Goal: Information Seeking & Learning: Check status

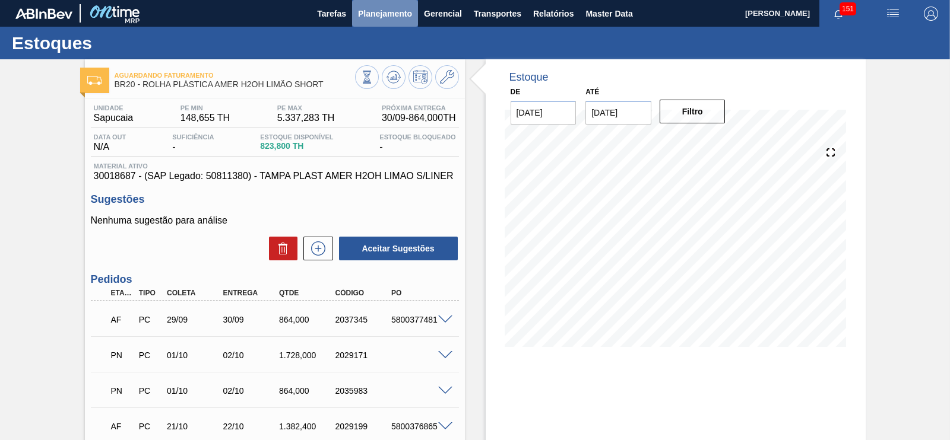
click at [381, 12] on span "Planejamento" at bounding box center [385, 14] width 54 height 14
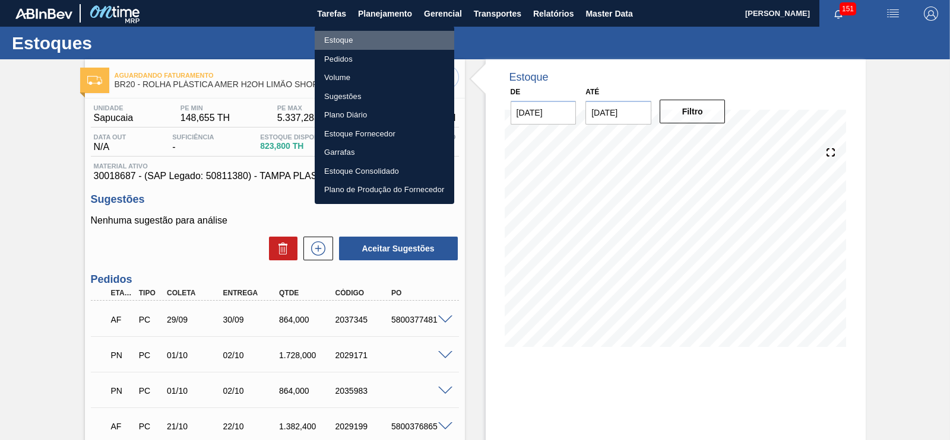
click at [335, 47] on li "Estoque" at bounding box center [385, 40] width 140 height 19
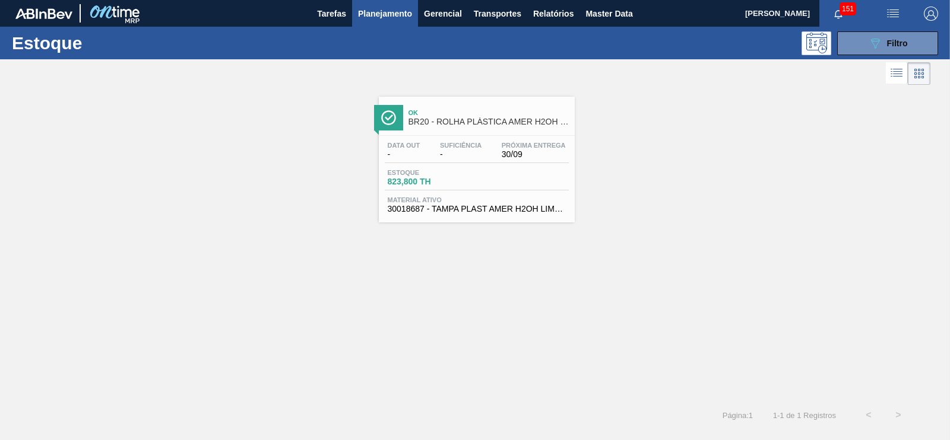
click at [886, 56] on div "Estoque 089F7B8B-B2A5-4AFE-B5C0-19BA573D28AC Filtro" at bounding box center [475, 43] width 950 height 33
click at [882, 50] on button "089F7B8B-B2A5-4AFE-B5C0-19BA573D28AC Filtro" at bounding box center [887, 43] width 101 height 24
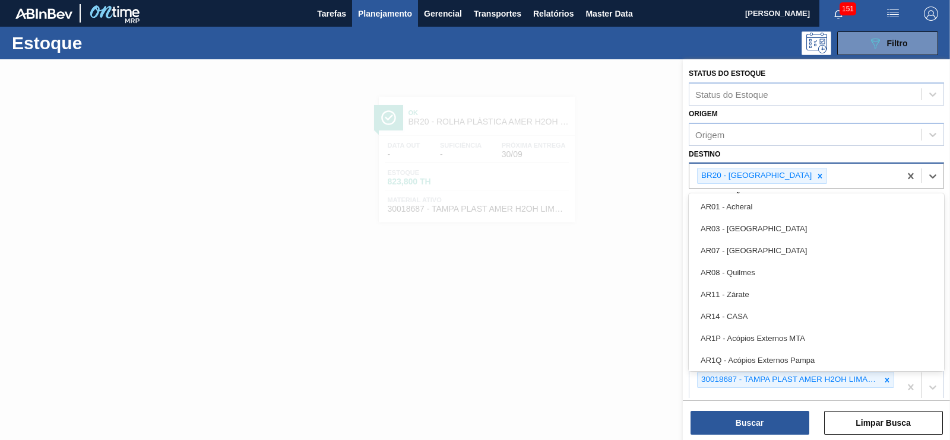
click at [776, 173] on div "BR20 - [GEOGRAPHIC_DATA]" at bounding box center [762, 176] width 130 height 16
click at [816, 173] on icon at bounding box center [820, 176] width 8 height 8
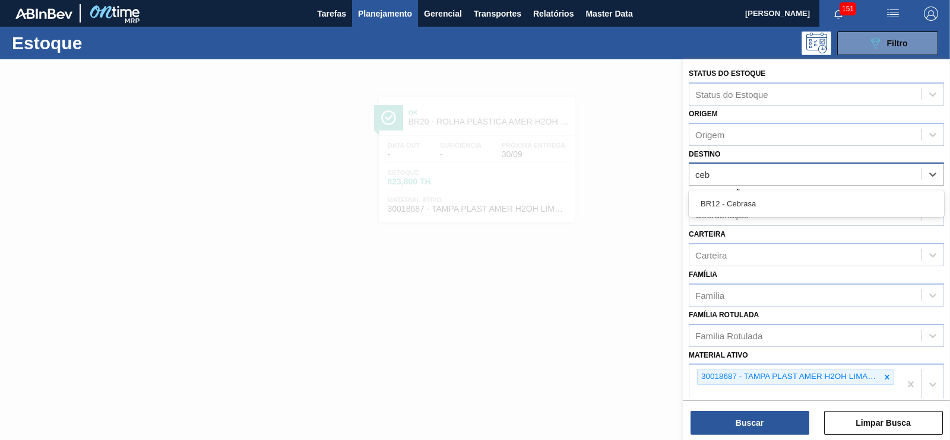
type input "cebr"
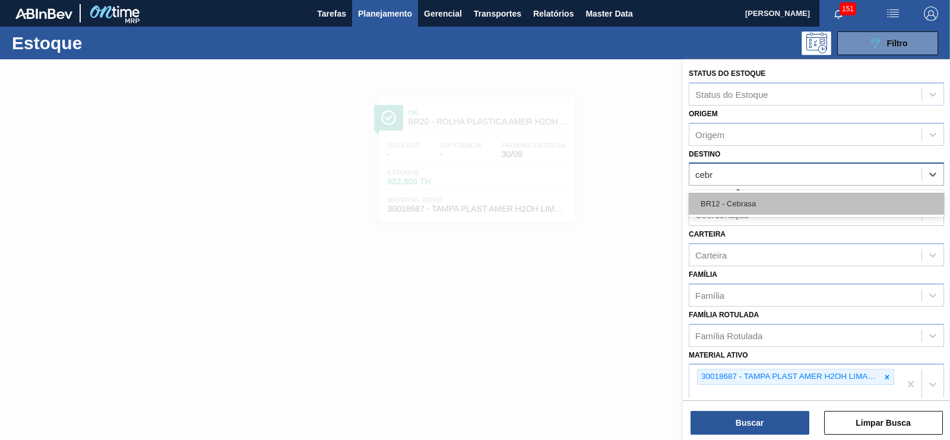
click at [715, 202] on div "BR12 - Cebrasa" at bounding box center [816, 204] width 255 height 22
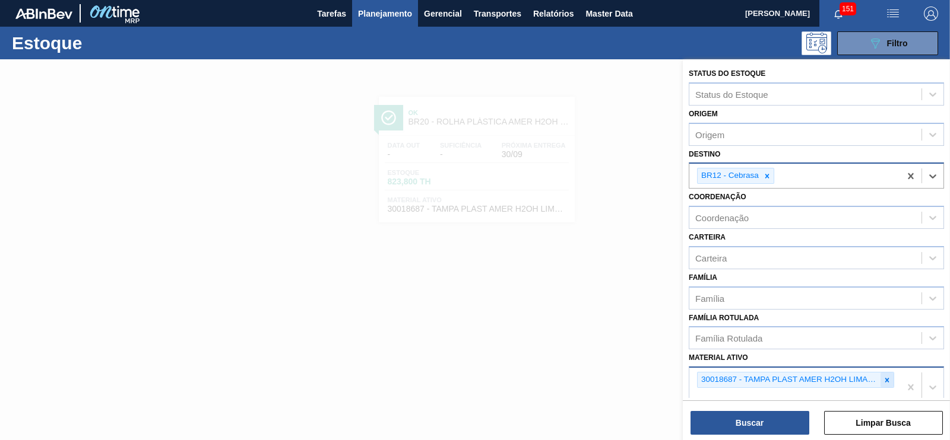
click at [885, 382] on div at bounding box center [886, 380] width 13 height 15
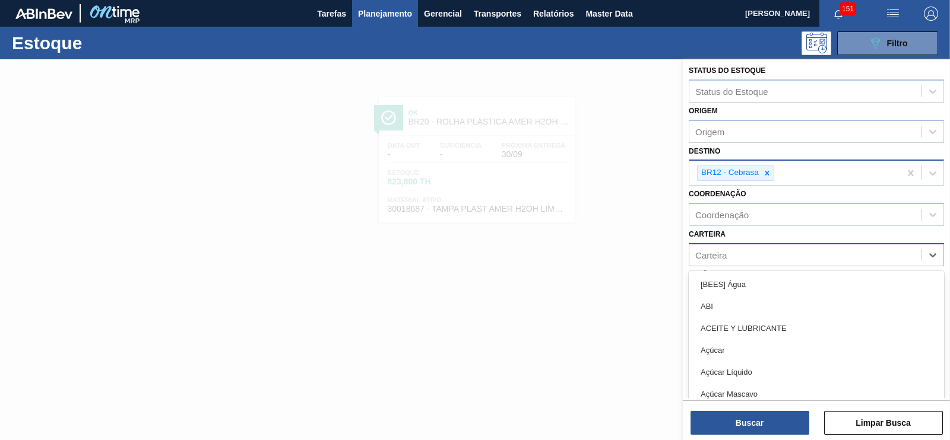
click at [731, 252] on div "Carteira" at bounding box center [805, 254] width 232 height 17
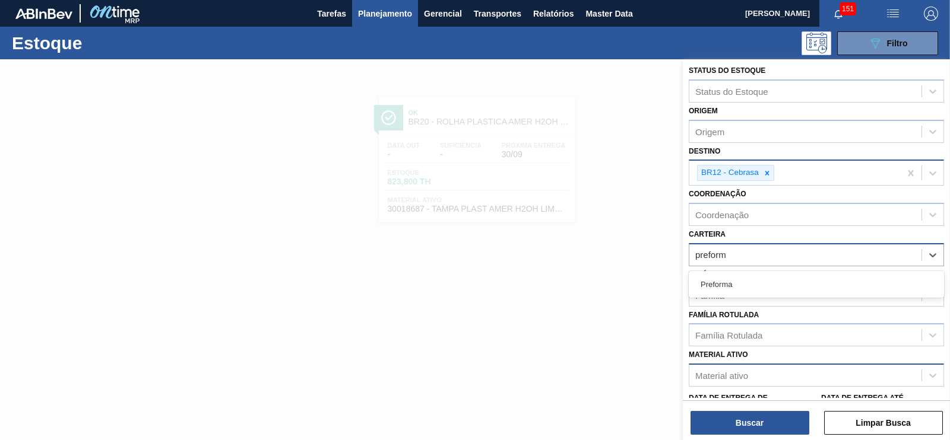
type input "preforma"
click at [724, 294] on div "Preforma" at bounding box center [816, 284] width 255 height 27
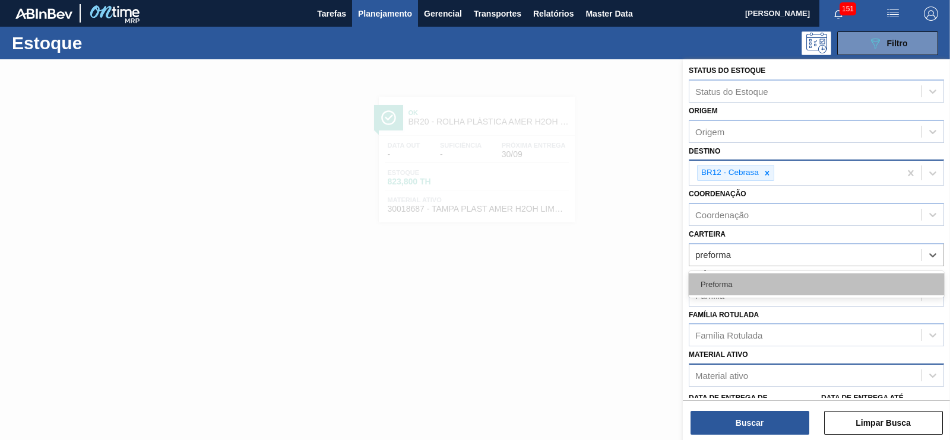
click at [715, 277] on div "Preforma" at bounding box center [816, 285] width 255 height 22
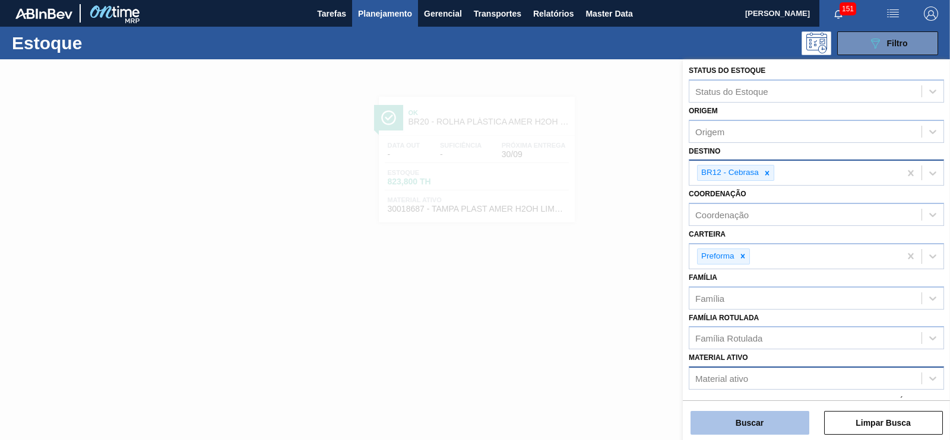
click at [744, 423] on button "Buscar" at bounding box center [749, 423] width 119 height 24
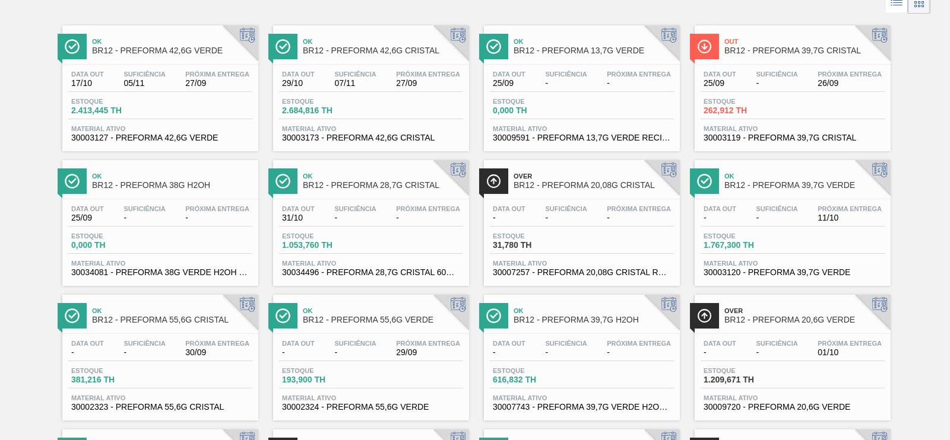
scroll to position [0, 0]
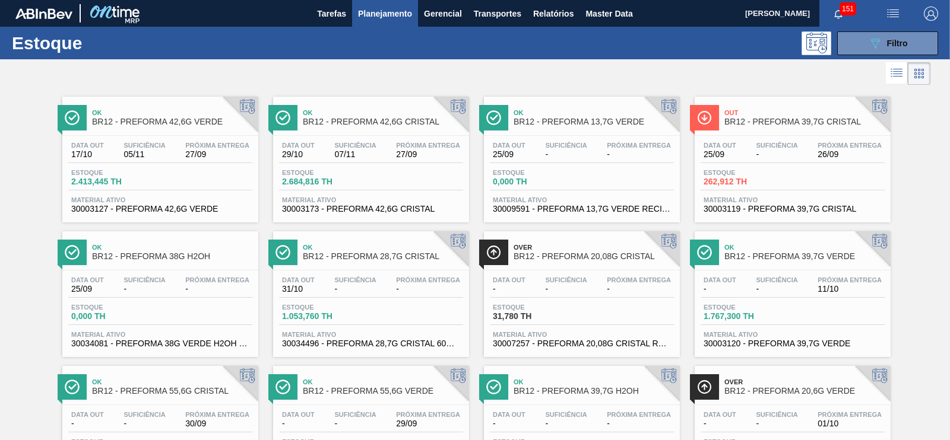
click at [772, 131] on div "Out BR12 - PREFORMA 39,7G CRISTAL Data [DATE] Suficiência - Próxima Entrega 26/…" at bounding box center [793, 160] width 196 height 126
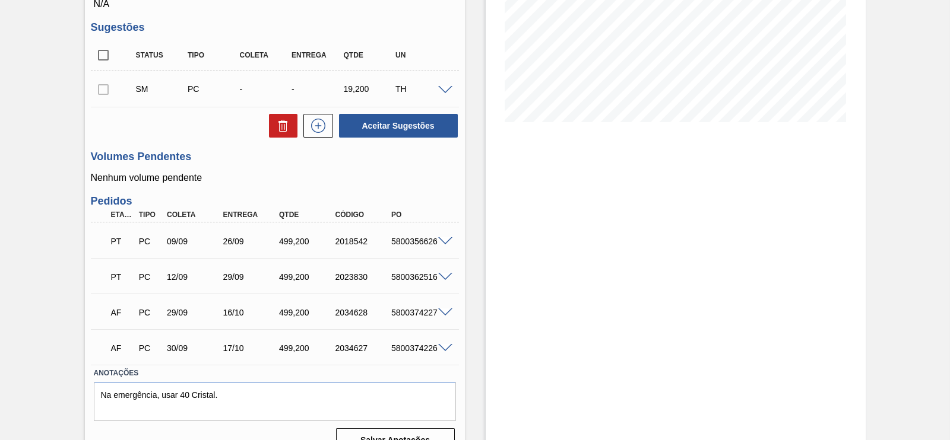
scroll to position [232, 0]
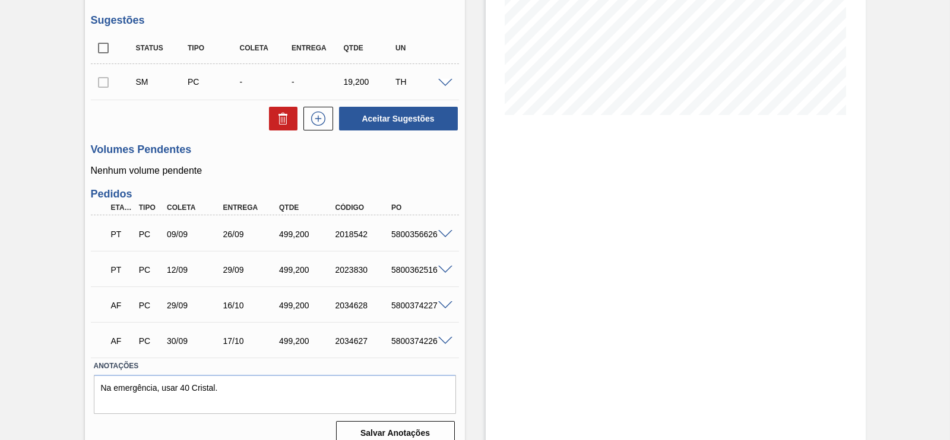
click at [444, 238] on span at bounding box center [445, 234] width 14 height 9
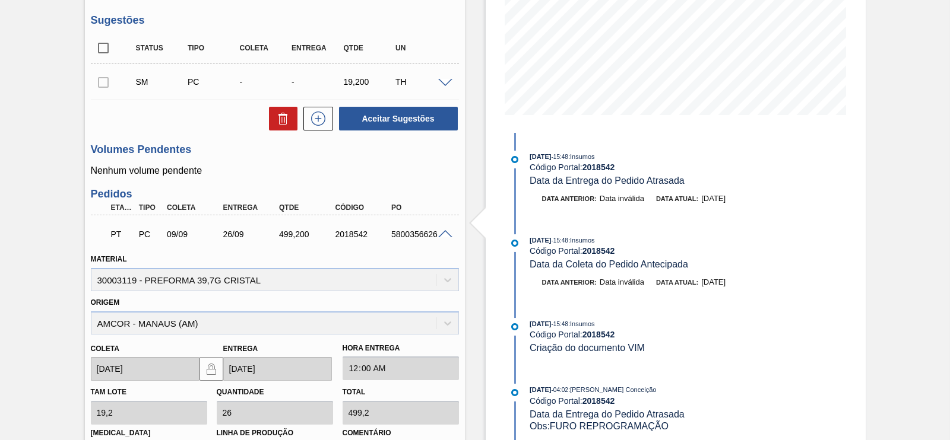
click at [879, 191] on div "Pedido em Trânsito BR12 - PREFORMA 39,7G CRISTAL Unidade Cebrasa PE MIN 331,000…" at bounding box center [475, 286] width 950 height 918
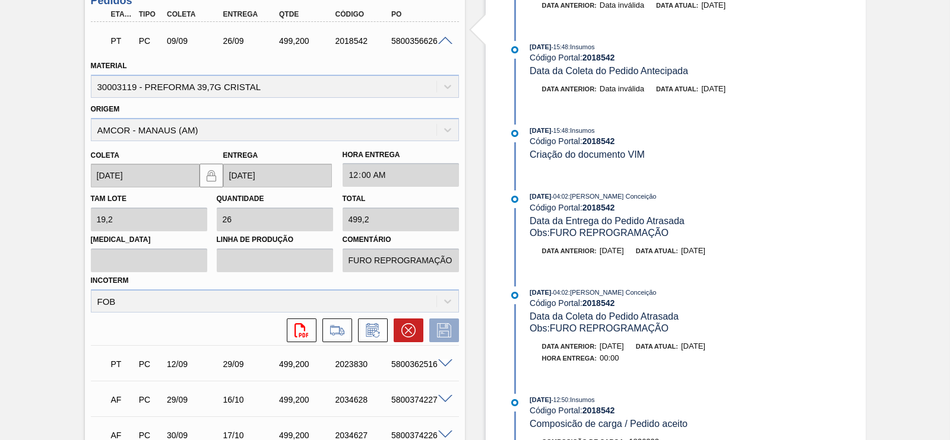
scroll to position [502, 0]
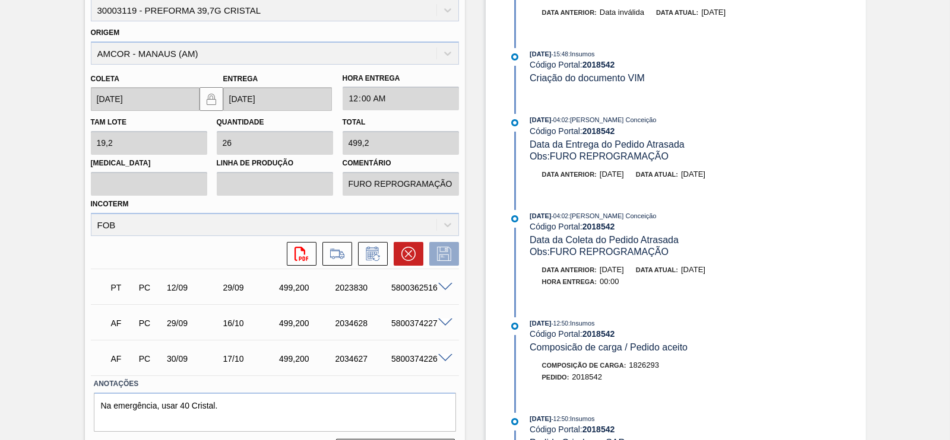
click at [390, 290] on div "5800362516" at bounding box center [419, 287] width 62 height 9
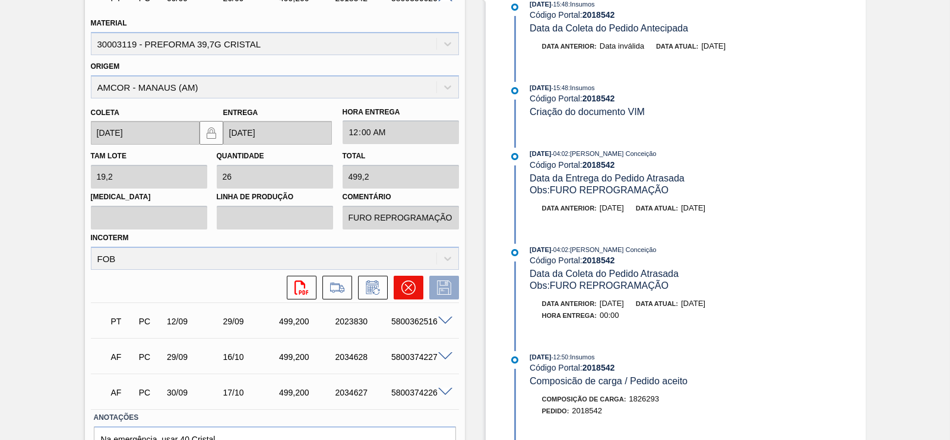
scroll to position [480, 0]
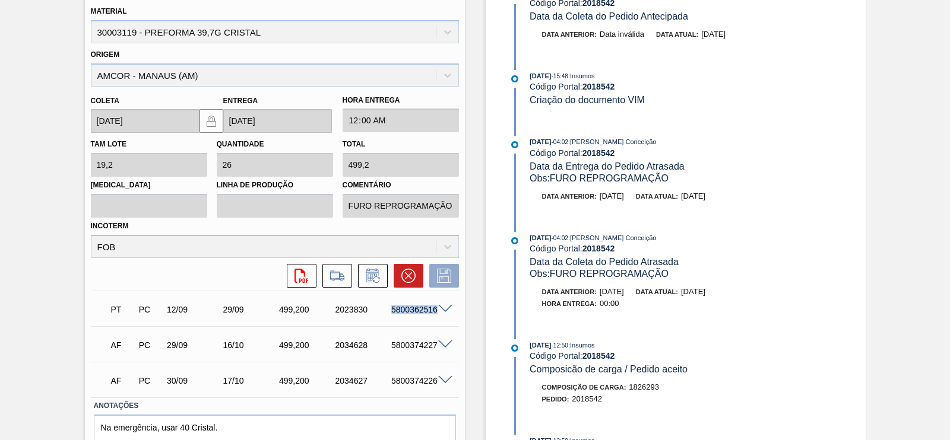
drag, startPoint x: 389, startPoint y: 313, endPoint x: 439, endPoint y: 314, distance: 50.5
click at [439, 314] on div "PT PC 12/09 29/09 499,[PHONE_NUMBER] 5800362516" at bounding box center [275, 309] width 368 height 30
copy div "5800362516"
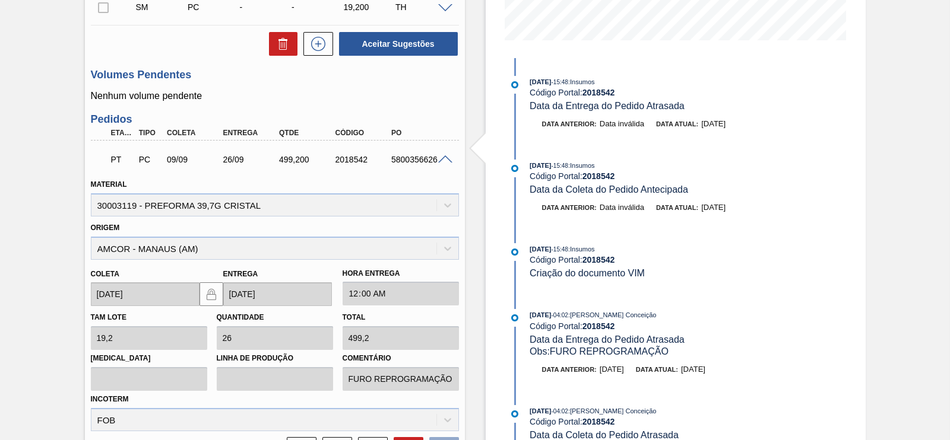
scroll to position [304, 0]
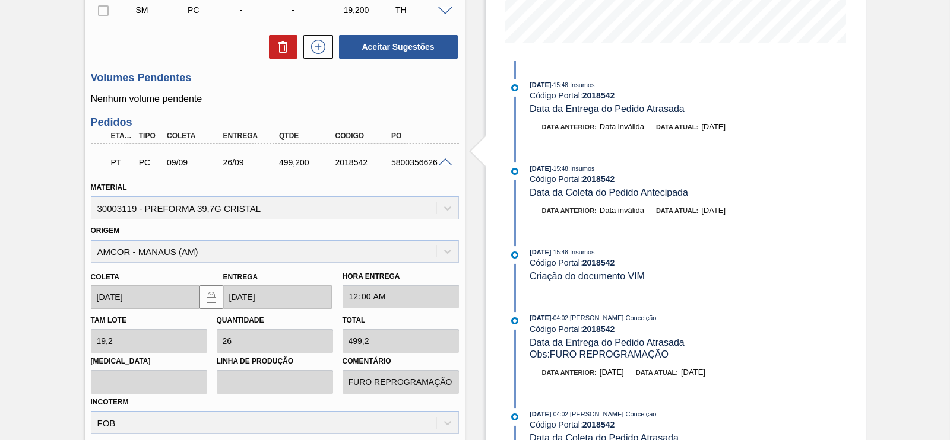
click at [442, 160] on span at bounding box center [445, 163] width 14 height 9
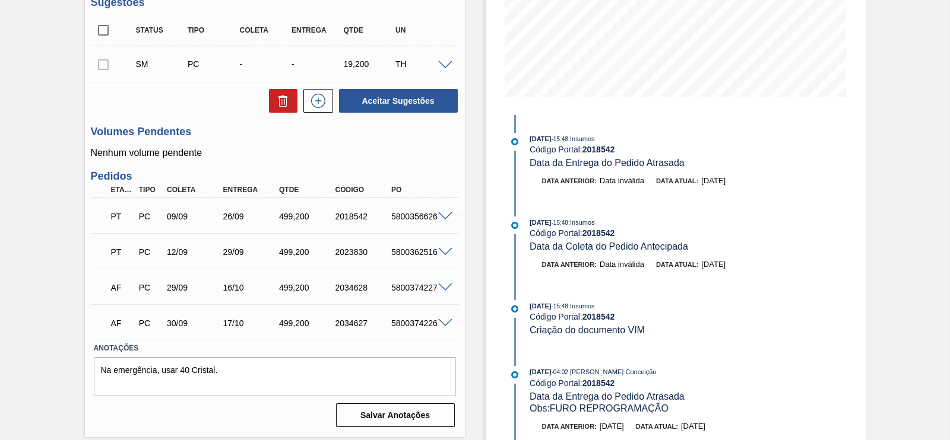
scroll to position [250, 0]
click at [446, 218] on span at bounding box center [445, 217] width 14 height 9
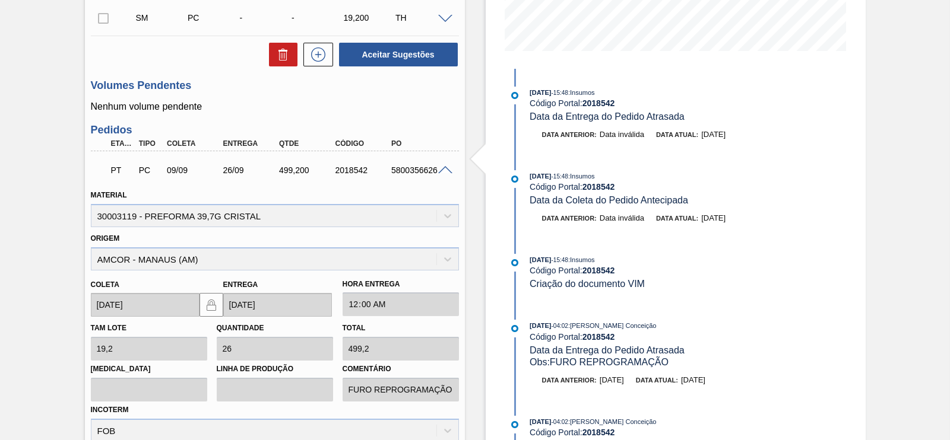
scroll to position [290, 0]
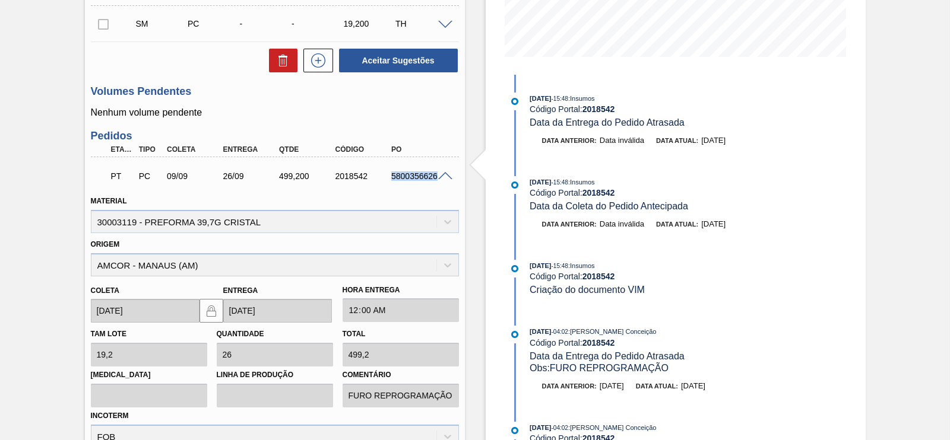
drag, startPoint x: 389, startPoint y: 178, endPoint x: 438, endPoint y: 184, distance: 49.6
click at [438, 184] on div "PT PC 09/09 26/09 499,[PHONE_NUMBER] 5800356626" at bounding box center [271, 175] width 337 height 24
copy div "5800356626"
click at [445, 173] on div at bounding box center [447, 175] width 24 height 9
click at [445, 173] on span at bounding box center [445, 176] width 14 height 9
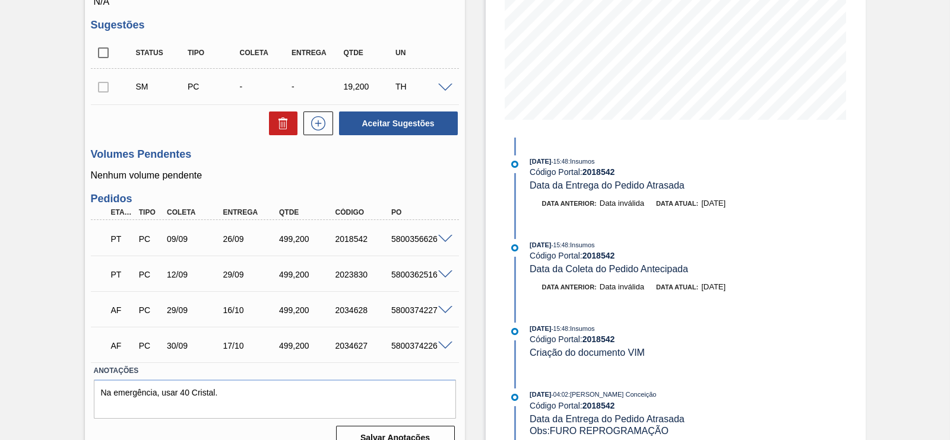
scroll to position [250, 0]
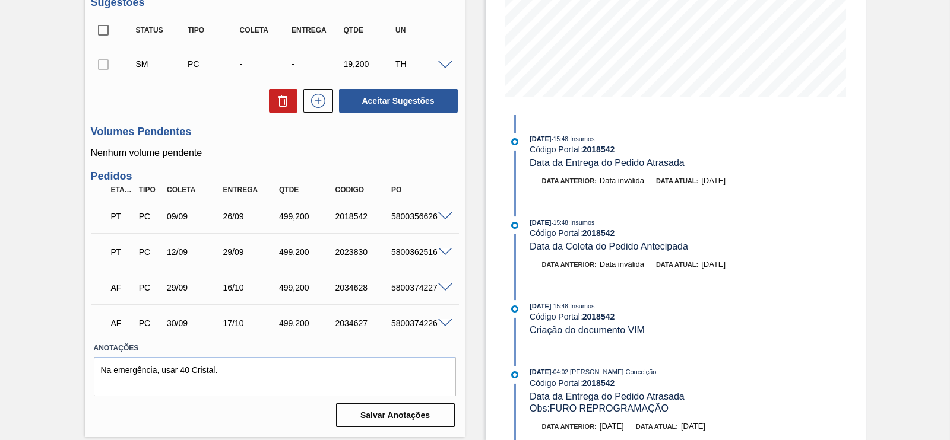
click at [446, 291] on span at bounding box center [445, 288] width 14 height 9
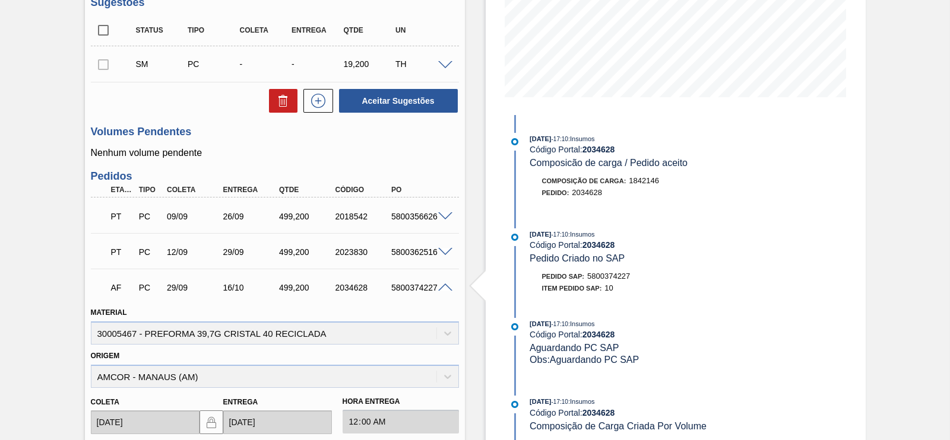
click at [445, 283] on div "AF PC 29/09 16/10 499,[PHONE_NUMBER] 5800374227" at bounding box center [275, 287] width 368 height 30
click at [443, 289] on span at bounding box center [445, 288] width 14 height 9
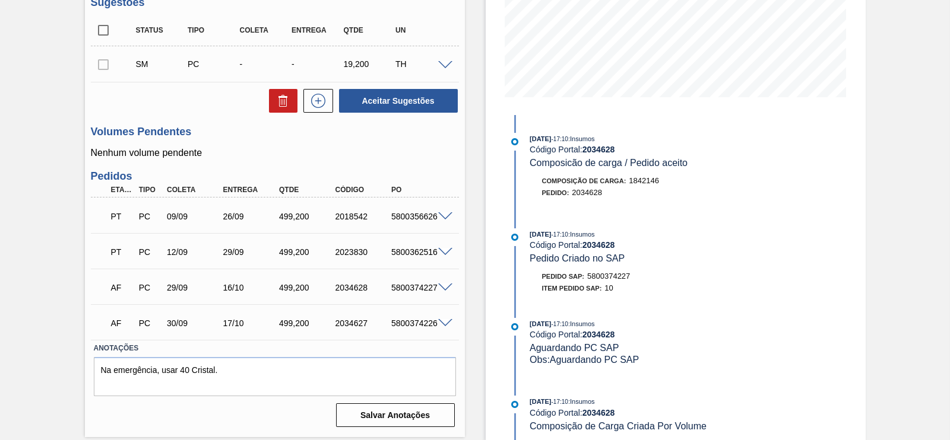
click at [445, 322] on span at bounding box center [445, 323] width 14 height 9
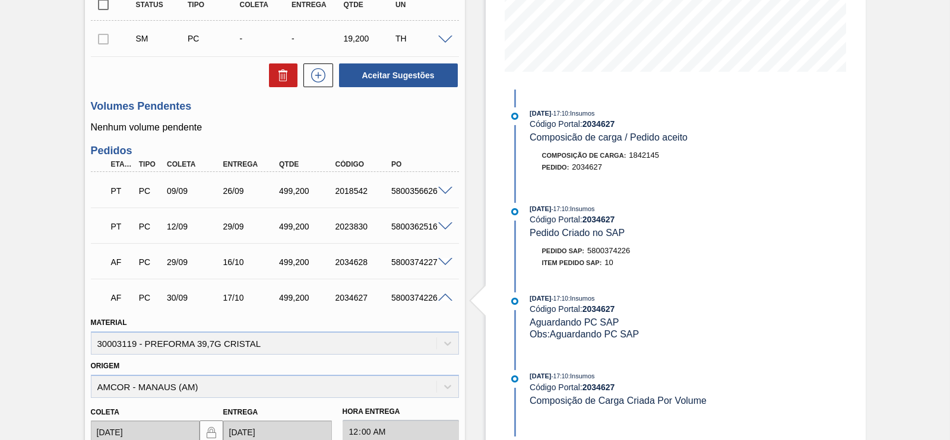
scroll to position [252, 0]
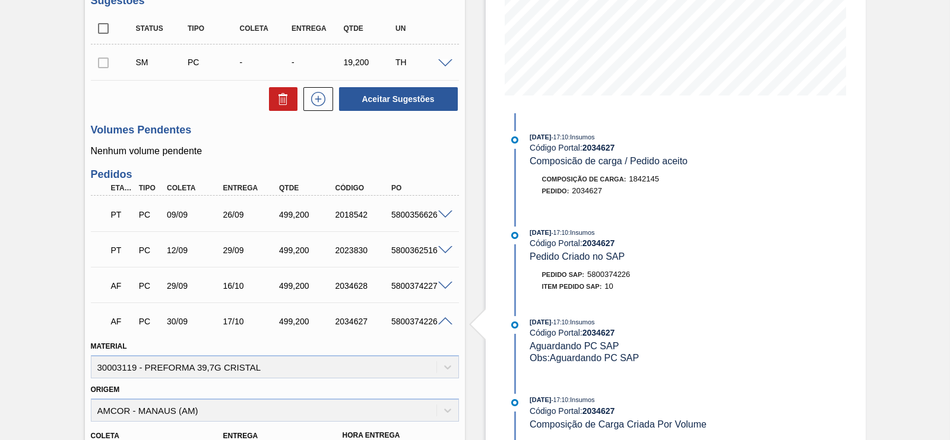
click at [445, 324] on span at bounding box center [445, 322] width 14 height 9
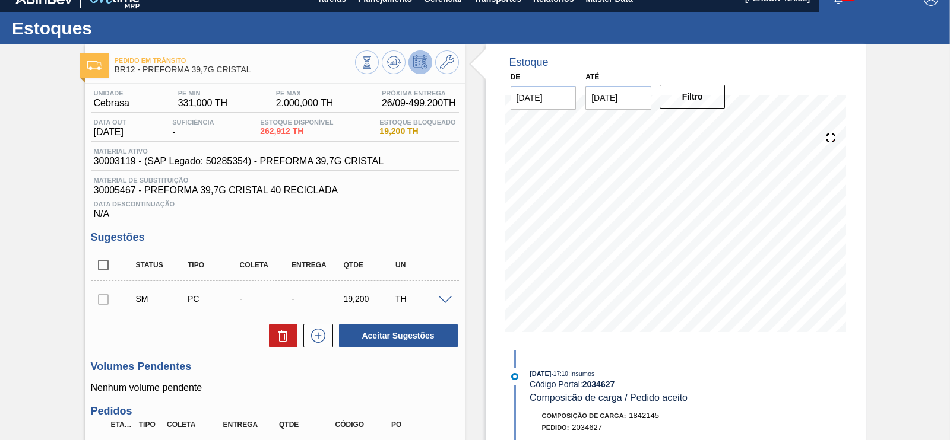
scroll to position [0, 0]
